Goal: Information Seeking & Learning: Learn about a topic

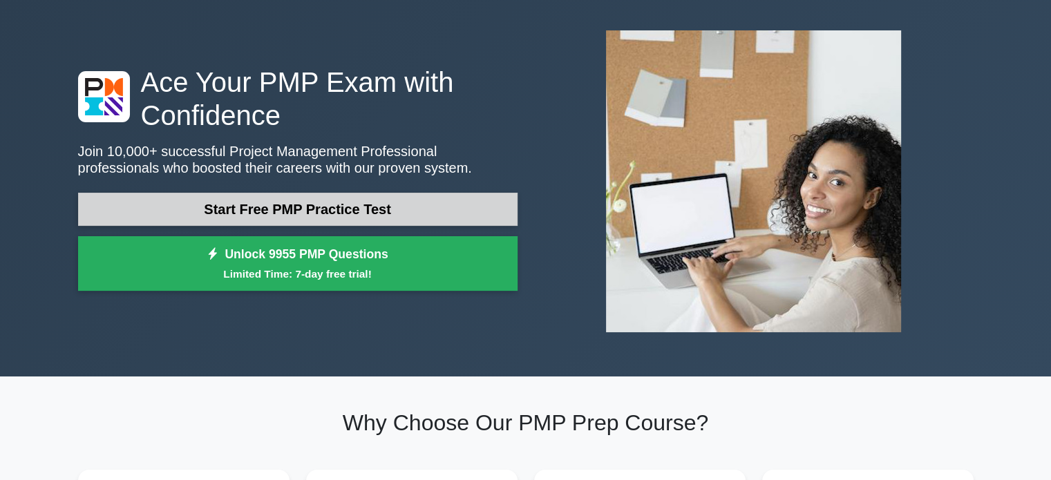
click at [330, 208] on link "Start Free PMP Practice Test" at bounding box center [297, 209] width 439 height 33
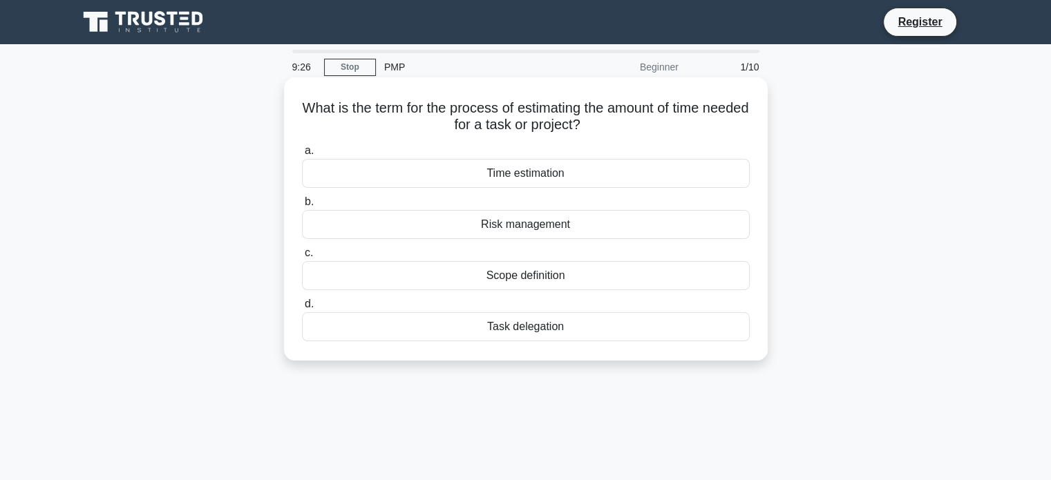
click at [507, 169] on div "Time estimation" at bounding box center [526, 173] width 448 height 29
click at [302, 155] on input "a. Time estimation" at bounding box center [302, 150] width 0 height 9
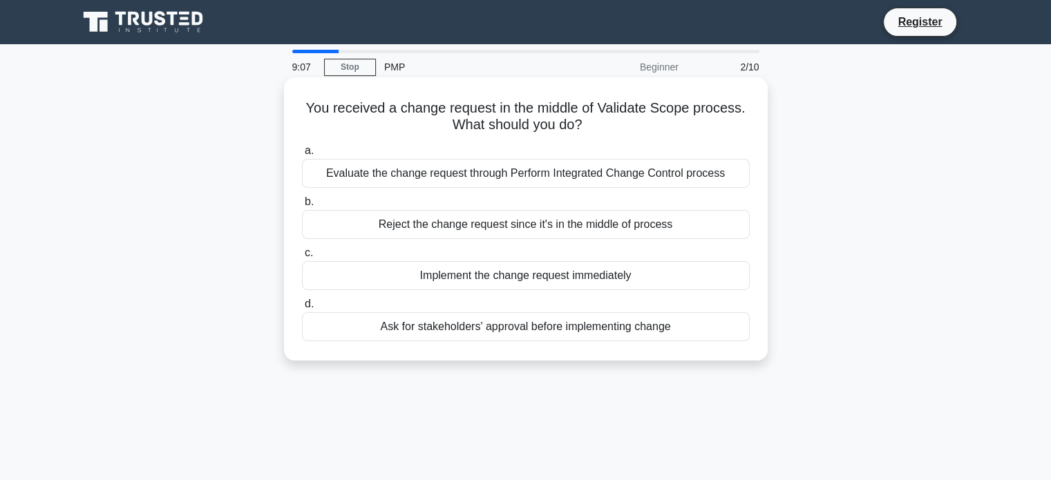
click at [384, 327] on div "Ask for stakeholders' approval before implementing change" at bounding box center [526, 326] width 448 height 29
click at [302, 309] on input "d. Ask for stakeholders' approval before implementing change" at bounding box center [302, 304] width 0 height 9
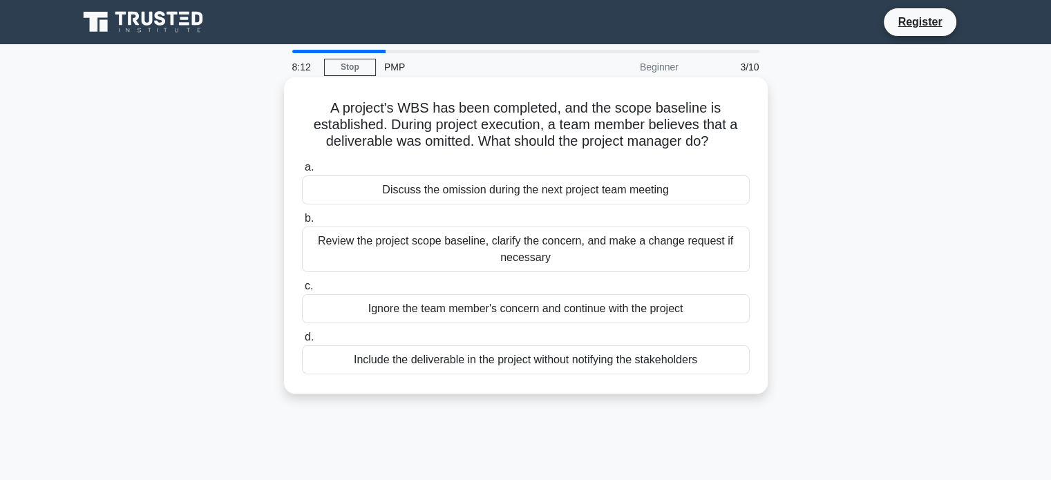
click at [482, 193] on div "Discuss the omission during the next project team meeting" at bounding box center [526, 190] width 448 height 29
click at [302, 172] on input "a. Discuss the omission during the next project team meeting" at bounding box center [302, 167] width 0 height 9
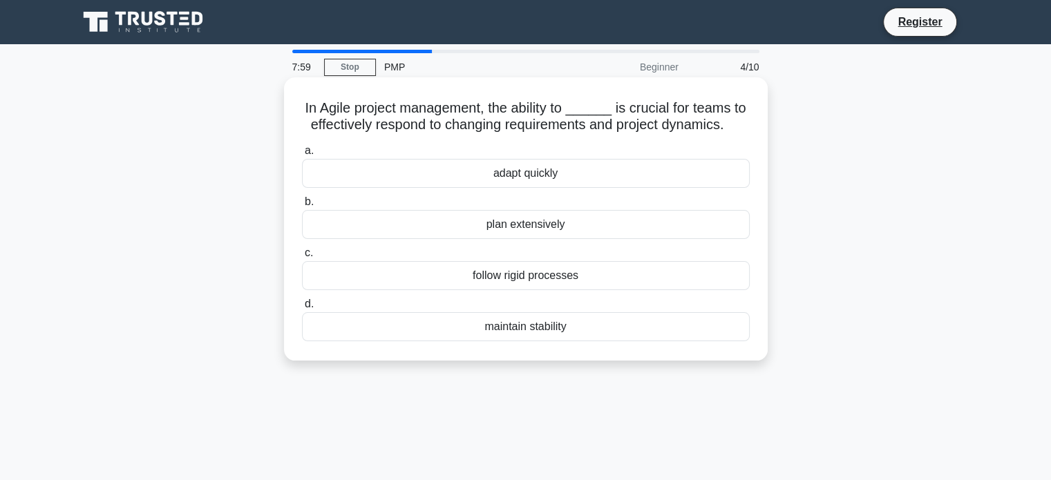
click at [500, 172] on div "adapt quickly" at bounding box center [526, 173] width 448 height 29
click at [302, 155] on input "a. adapt quickly" at bounding box center [302, 150] width 0 height 9
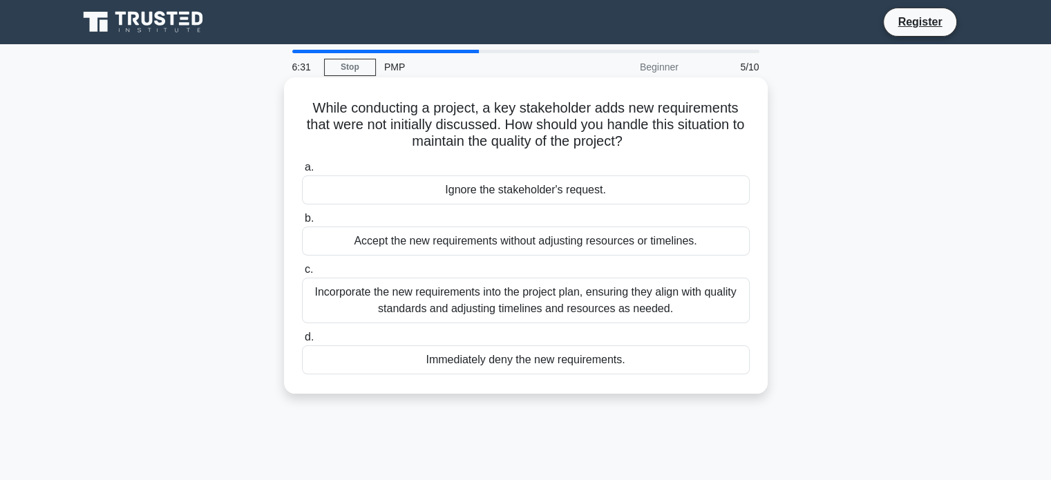
click at [688, 287] on div "Incorporate the new requirements into the project plan, ensuring they align wit…" at bounding box center [526, 301] width 448 height 46
click at [302, 274] on input "c. Incorporate the new requirements into the project plan, ensuring they align …" at bounding box center [302, 269] width 0 height 9
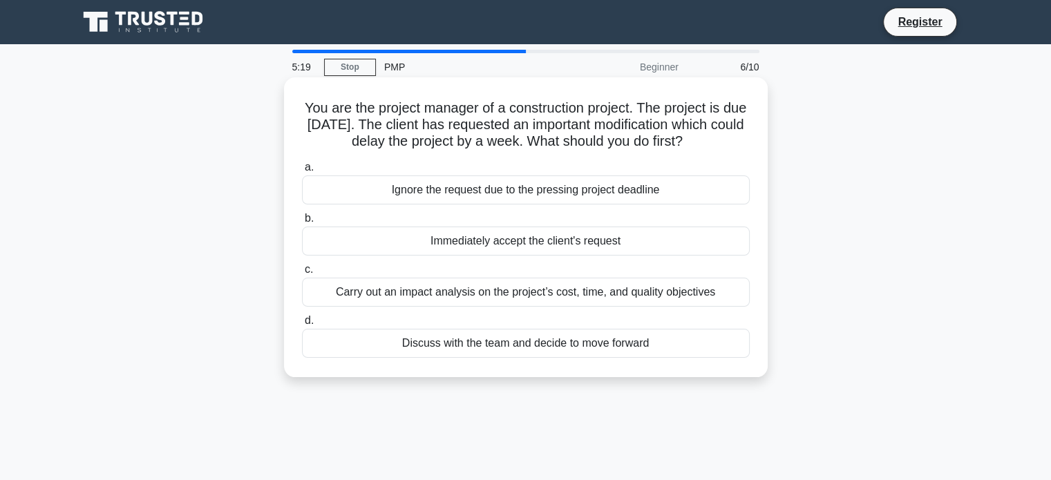
click at [679, 290] on div "Carry out an impact analysis on the project’s cost, time, and quality objectives" at bounding box center [526, 292] width 448 height 29
click at [302, 274] on input "c. Carry out an impact analysis on the project’s cost, time, and quality object…" at bounding box center [302, 269] width 0 height 9
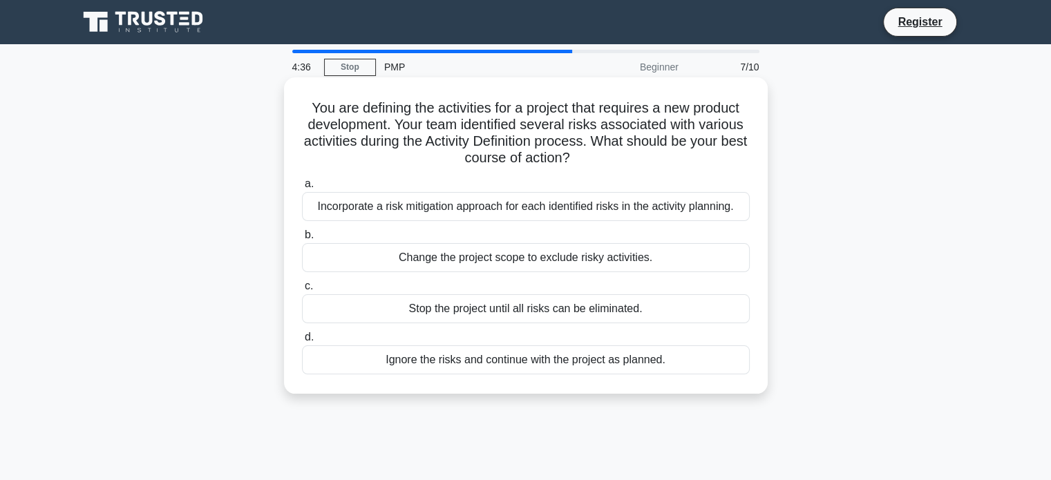
click at [697, 211] on div "Incorporate a risk mitigation approach for each identified risks in the activit…" at bounding box center [526, 206] width 448 height 29
click at [302, 189] on input "a. Incorporate a risk mitigation approach for each identified risks in the acti…" at bounding box center [302, 184] width 0 height 9
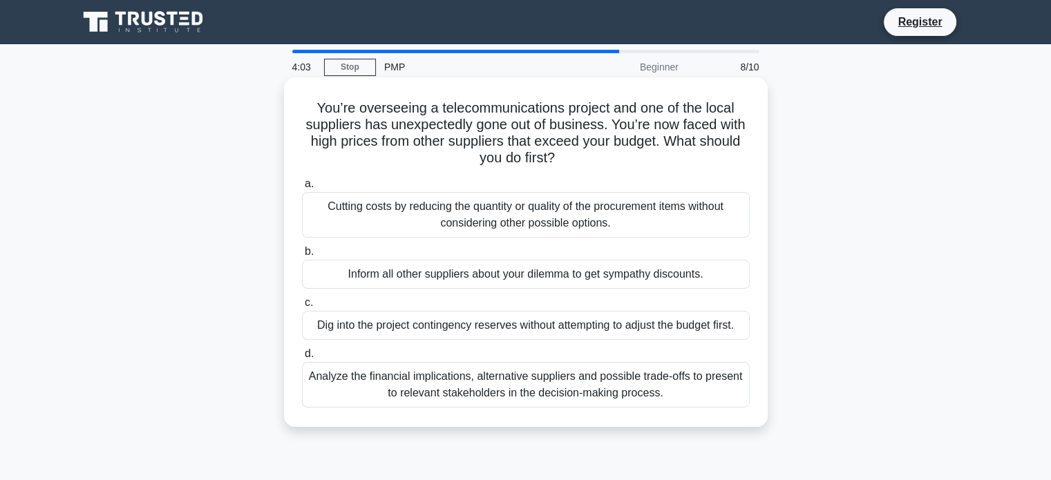
click at [683, 384] on div "Analyze the financial implications, alternative suppliers and possible trade-of…" at bounding box center [526, 385] width 448 height 46
click at [302, 359] on input "d. Analyze the financial implications, alternative suppliers and possible trade…" at bounding box center [302, 354] width 0 height 9
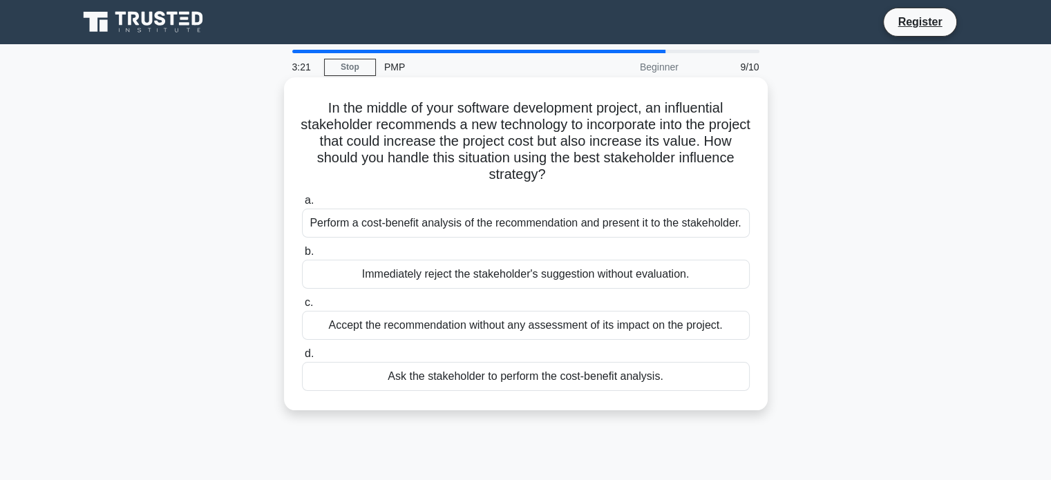
click at [697, 227] on div "Perform a cost-benefit analysis of the recommendation and present it to the sta…" at bounding box center [526, 223] width 448 height 29
click at [302, 205] on input "a. Perform a cost-benefit analysis of the recommendation and present it to the …" at bounding box center [302, 200] width 0 height 9
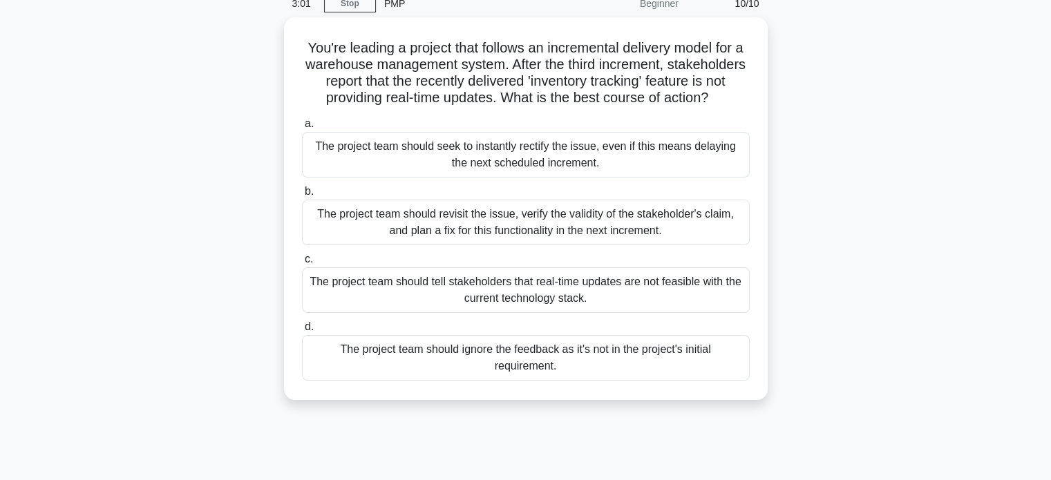
scroll to position [65, 0]
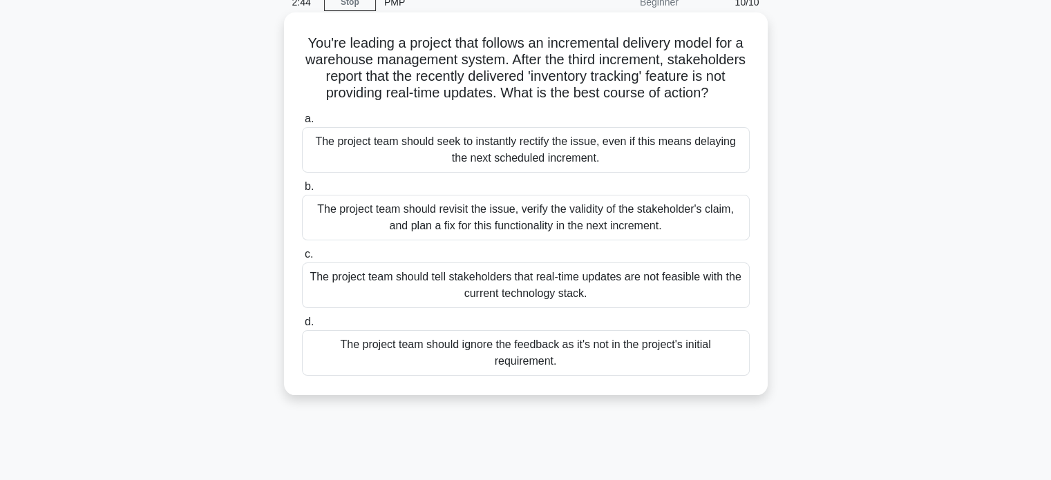
click at [701, 240] on div "The project team should revisit the issue, verify the validity of the stakehold…" at bounding box center [526, 218] width 448 height 46
click at [302, 191] on input "b. The project team should revisit the issue, verify the validity of the stakeh…" at bounding box center [302, 186] width 0 height 9
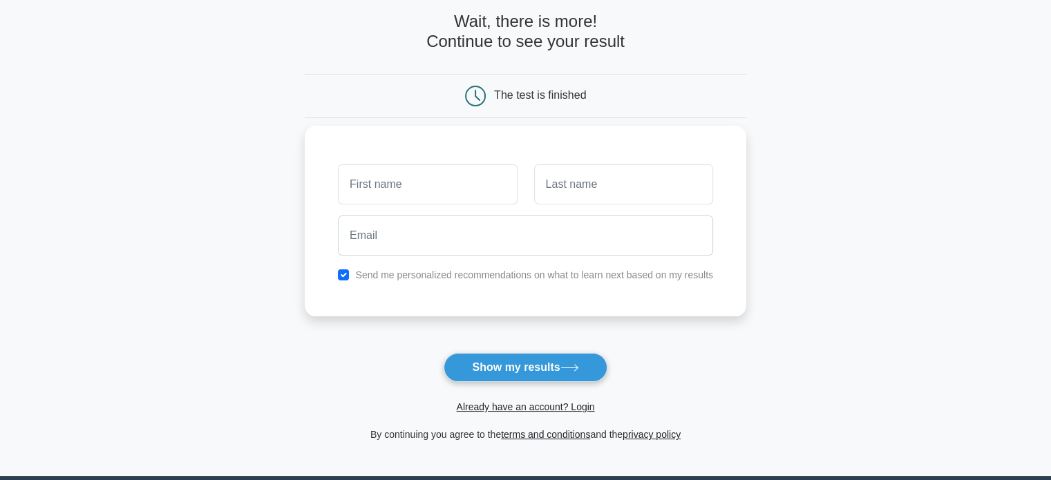
scroll to position [66, 0]
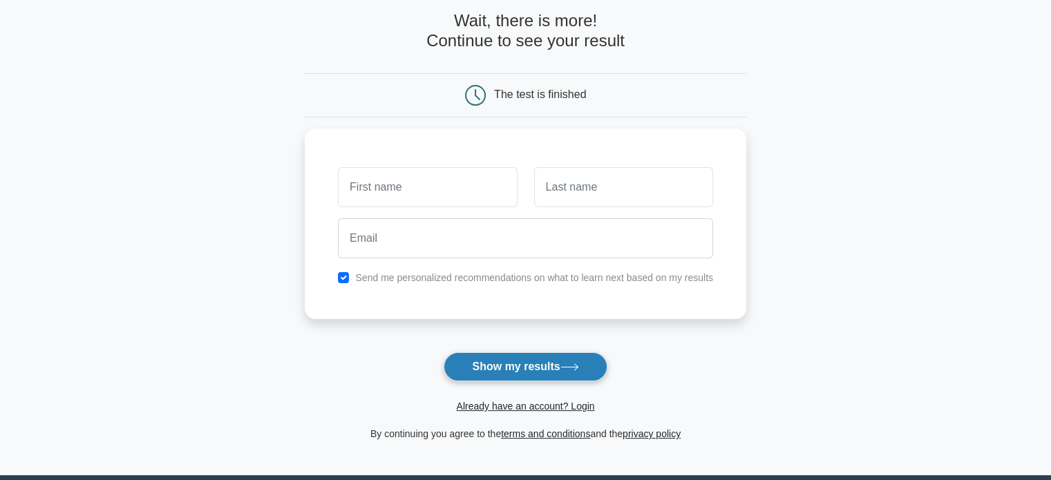
click at [569, 352] on button "Show my results" at bounding box center [525, 366] width 163 height 29
click at [345, 270] on input "checkbox" at bounding box center [343, 274] width 11 height 11
checkbox input "false"
click at [473, 373] on button "Show my results" at bounding box center [525, 366] width 163 height 29
